Goal: Information Seeking & Learning: Learn about a topic

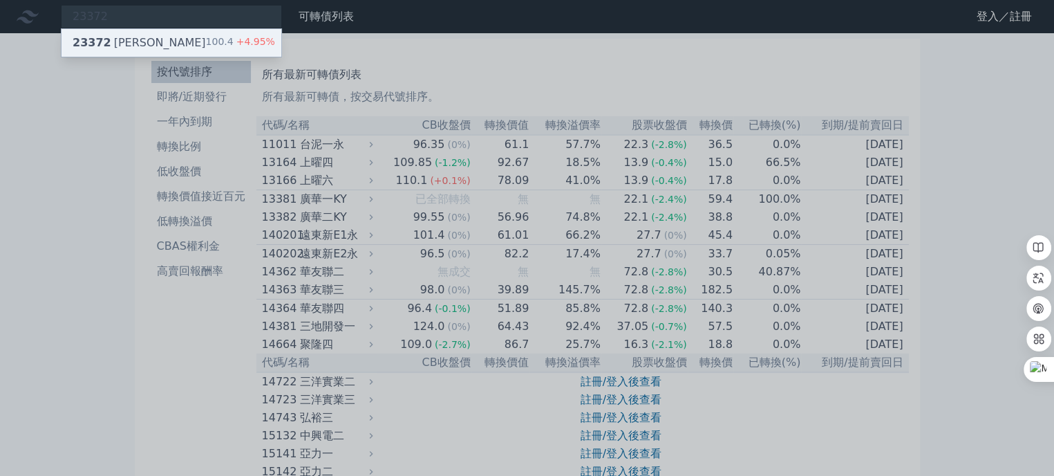
type input "23372"
click at [140, 50] on div "23372 [PERSON_NAME]" at bounding box center [139, 43] width 133 height 17
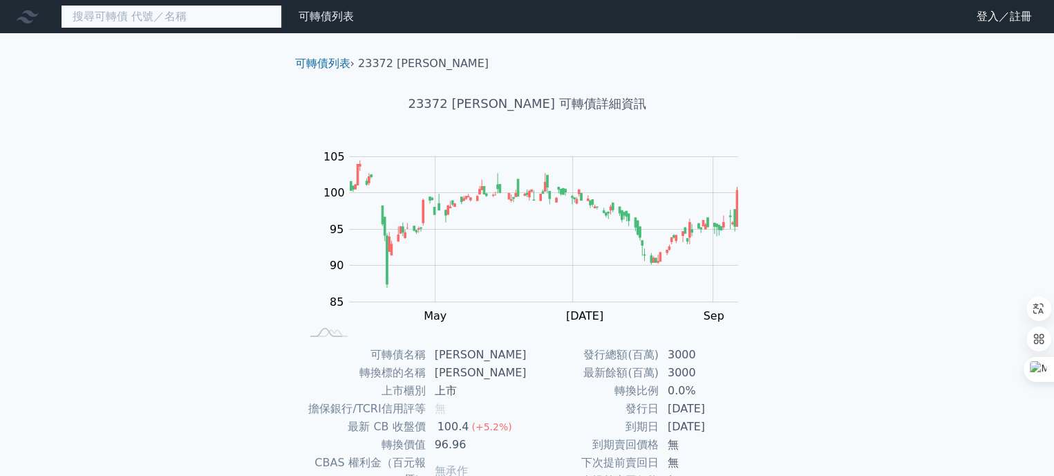
click at [221, 19] on input at bounding box center [171, 17] width 221 height 24
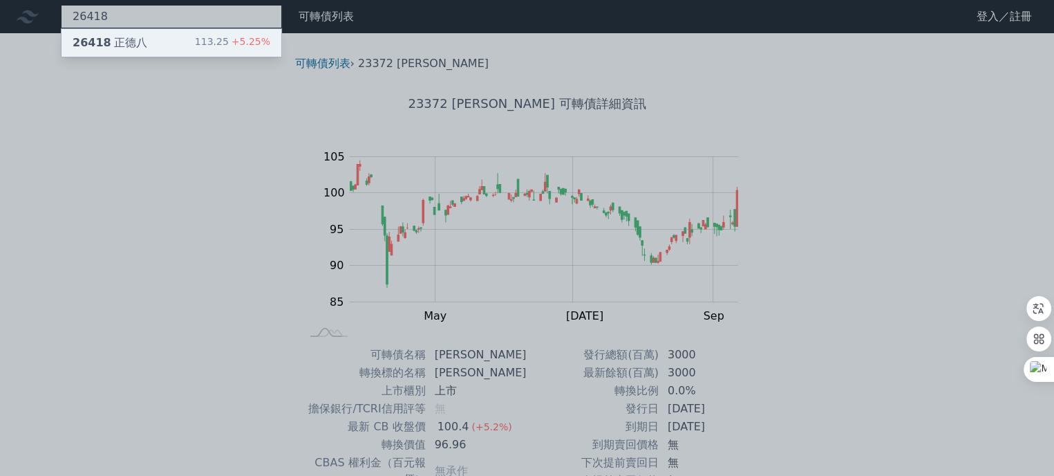
type input "26418"
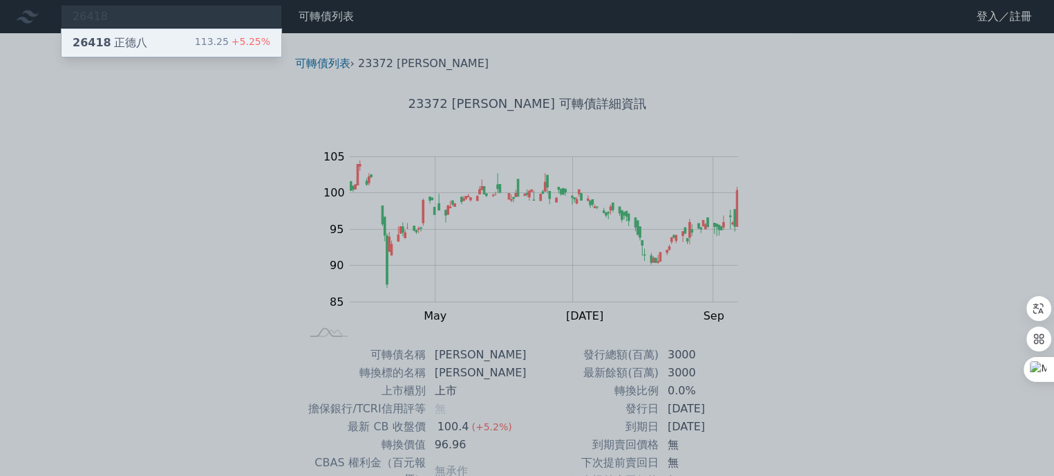
click at [164, 47] on div "26418 正德八 113.25 +5.25%" at bounding box center [172, 43] width 220 height 28
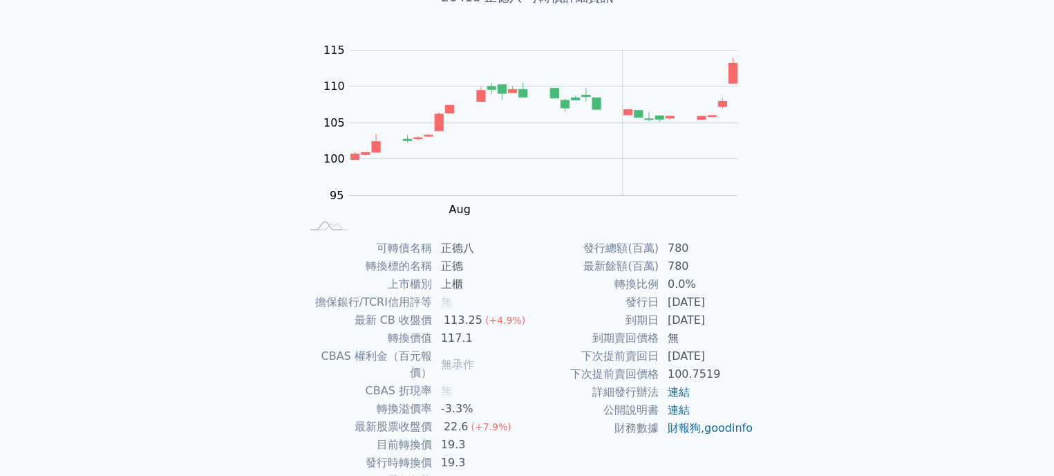
scroll to position [165, 0]
